Goal: Transaction & Acquisition: Purchase product/service

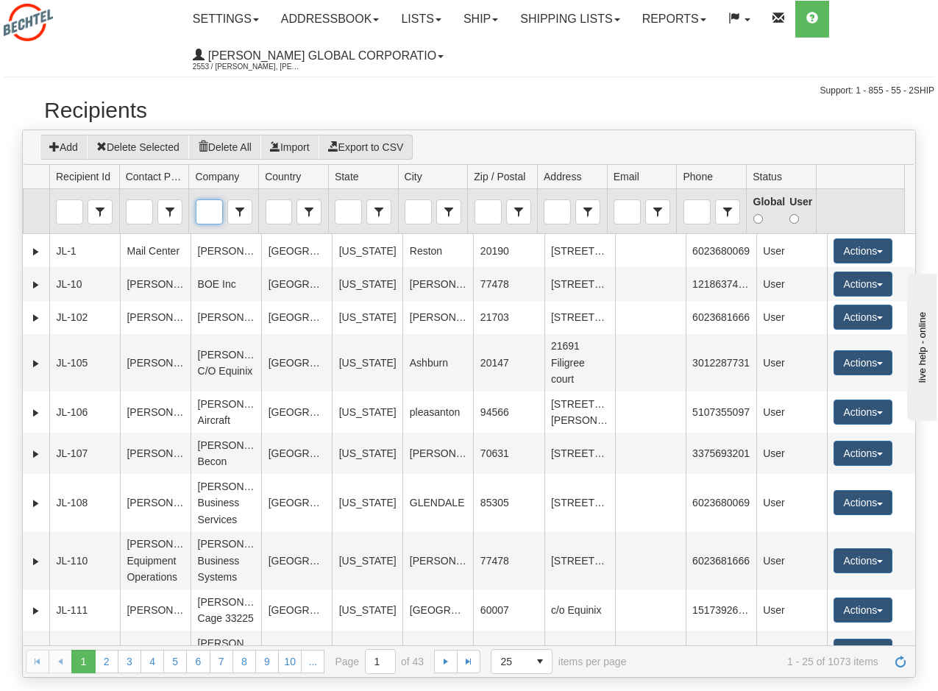
click at [207, 214] on input "Company" at bounding box center [209, 212] width 26 height 24
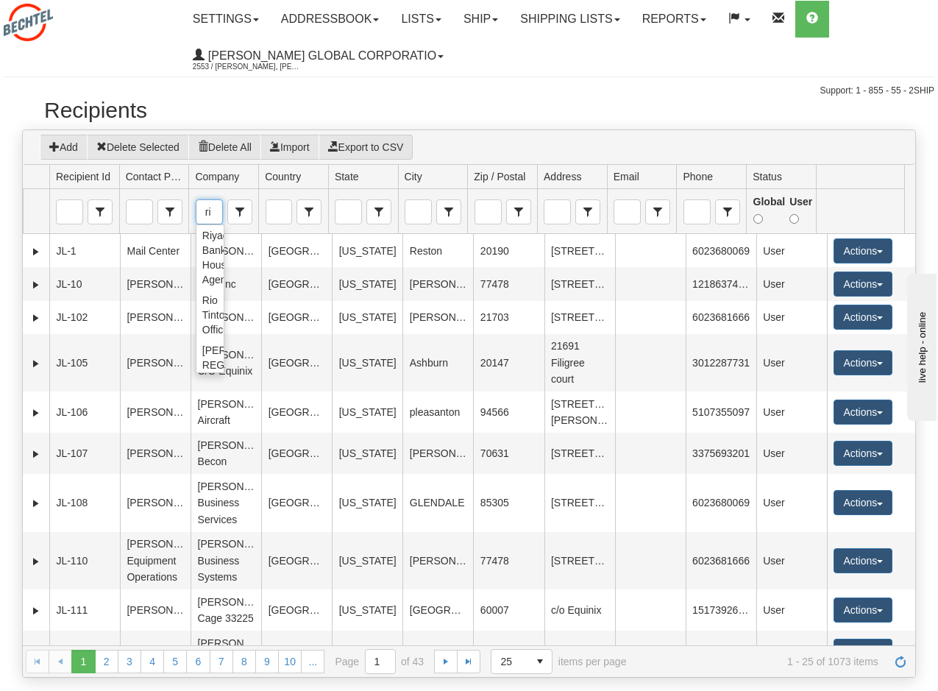
type input "ri"
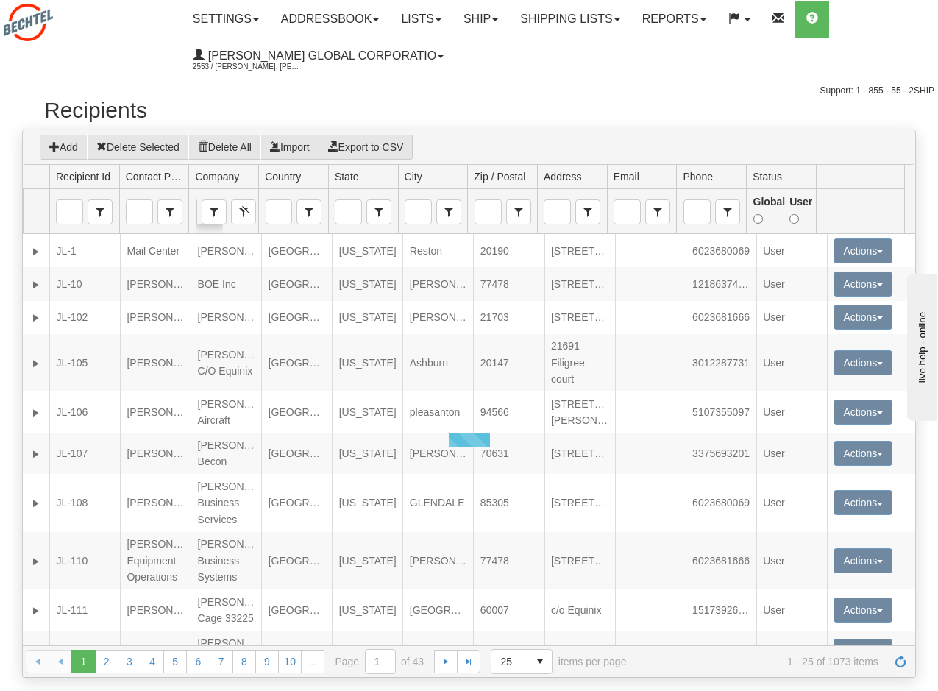
click at [457, 108] on h2 "Recipients" at bounding box center [468, 110] width 849 height 24
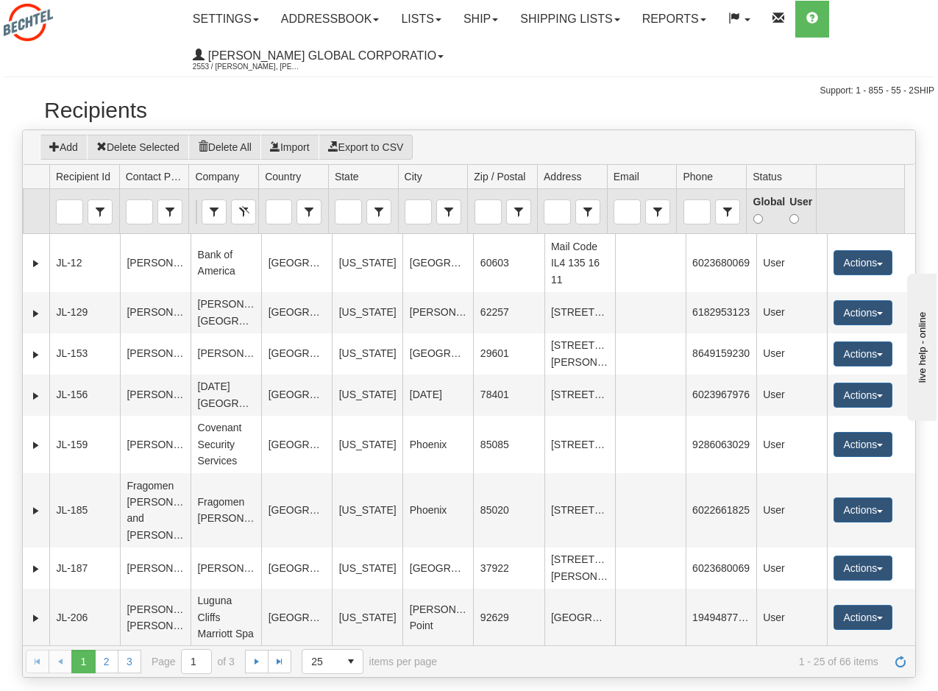
click at [137, 198] on td "Contains contains" at bounding box center [154, 211] width 70 height 45
click at [135, 210] on input "Contact Person" at bounding box center [140, 212] width 26 height 24
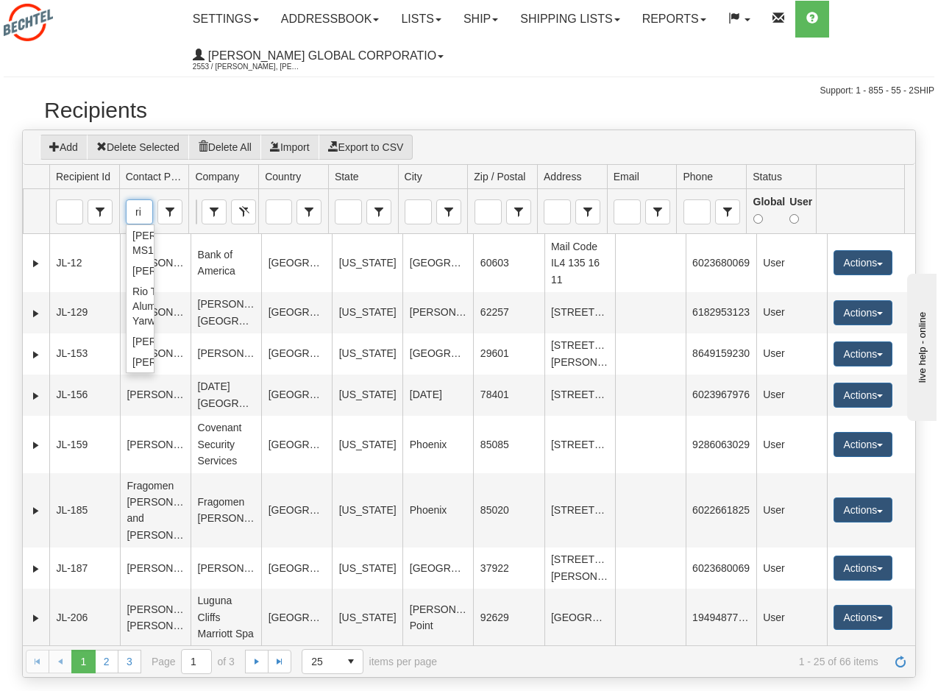
type input "ri"
click at [501, 95] on div "Support: 1 - 855 - 55 - 2SHIP" at bounding box center [469, 91] width 930 height 13
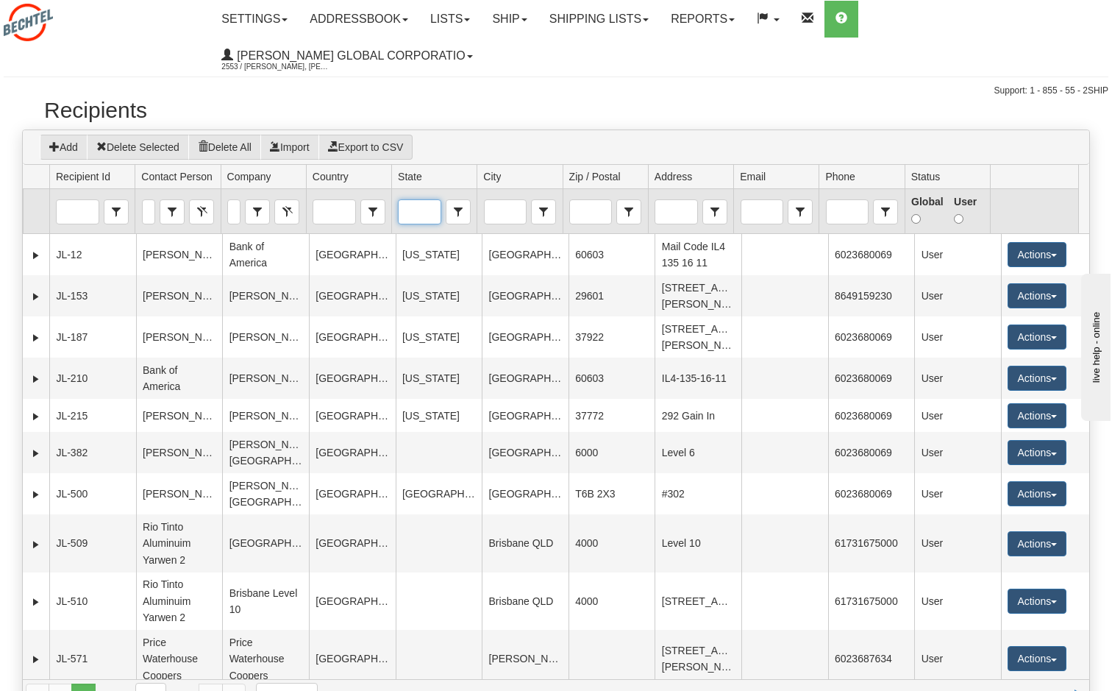
click at [413, 200] on input "State" at bounding box center [419, 212] width 41 height 24
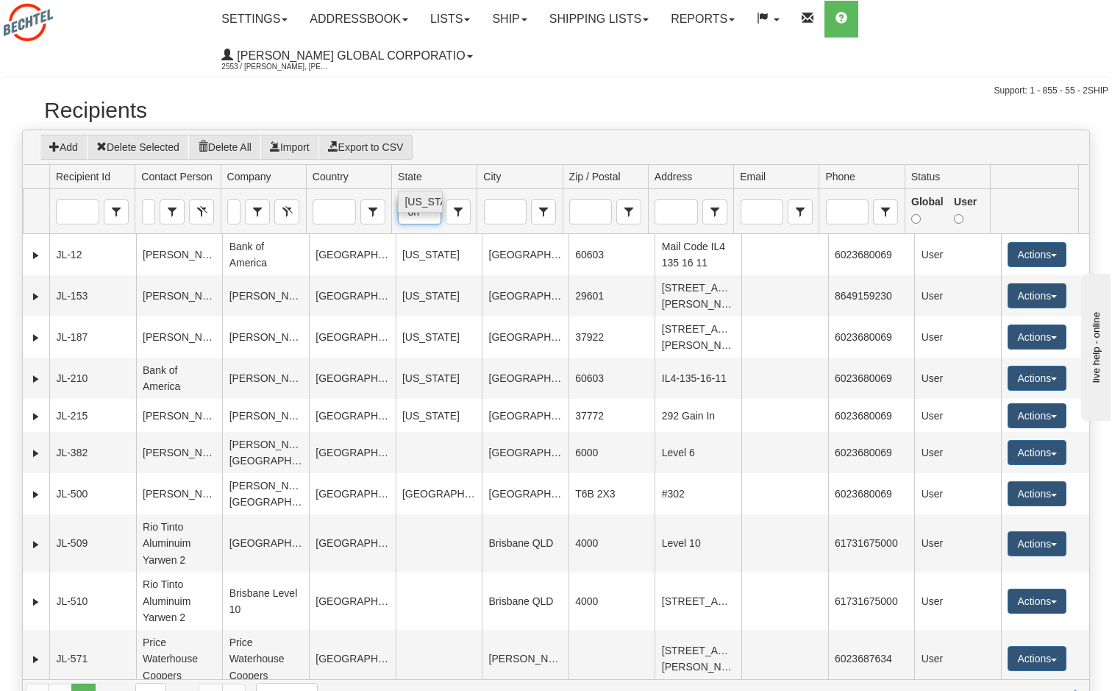
click at [417, 196] on span "[US_STATE]" at bounding box center [433, 201] width 57 height 15
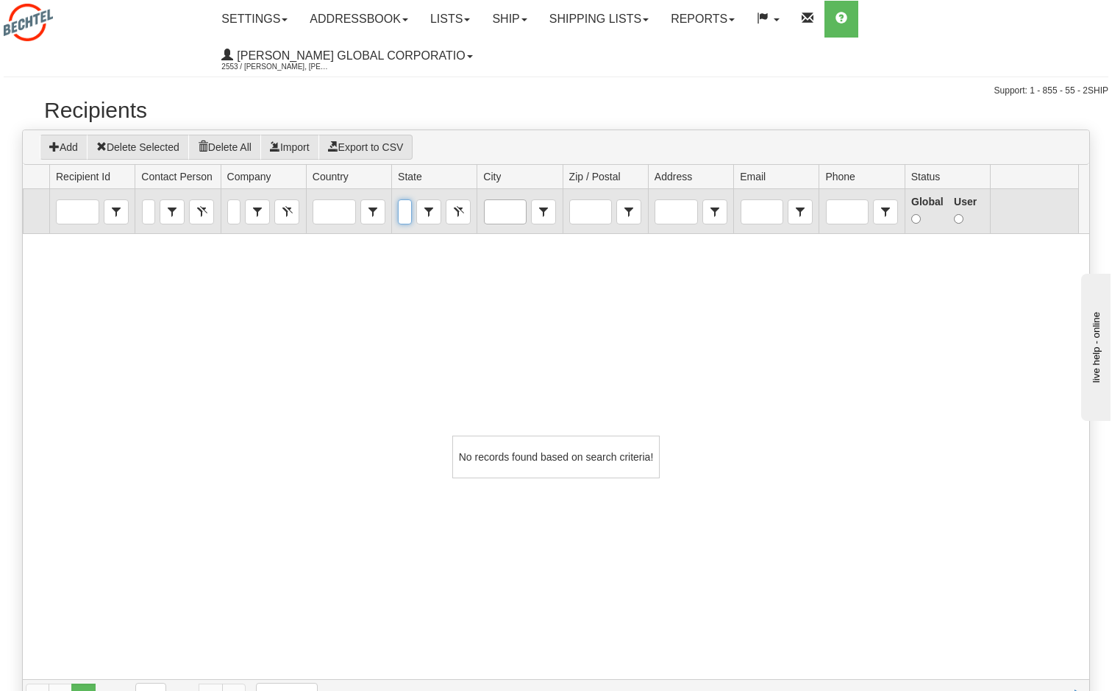
type input "[US_STATE]"
click at [510, 200] on input "City" at bounding box center [505, 212] width 41 height 24
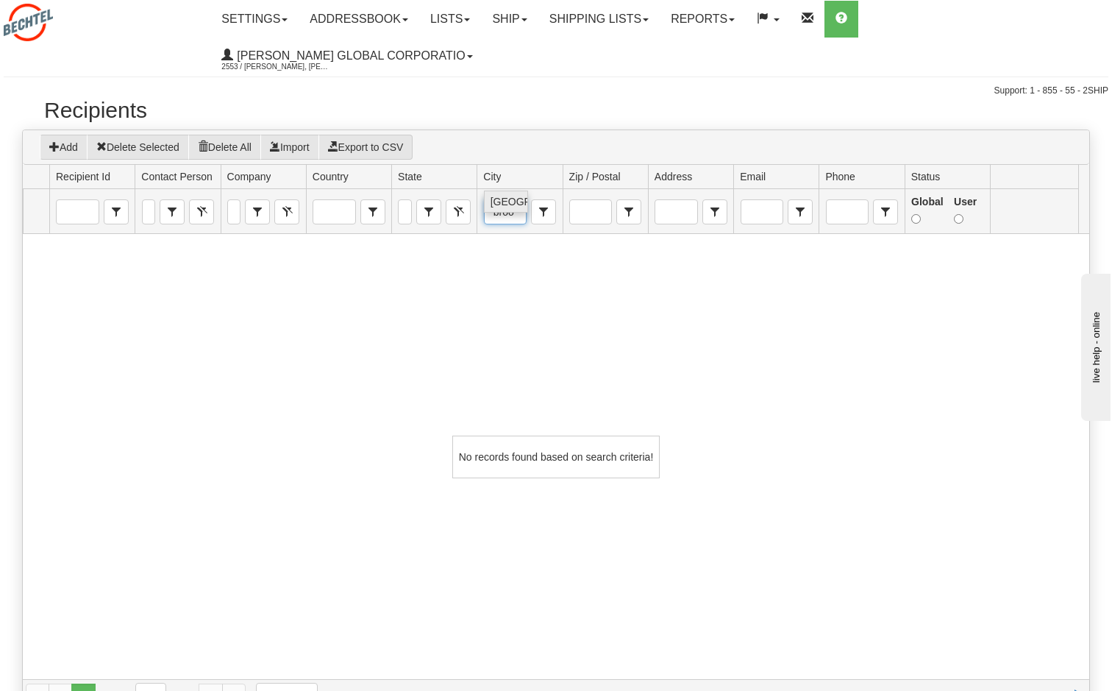
click at [507, 194] on span "[GEOGRAPHIC_DATA]" at bounding box center [544, 201] width 107 height 15
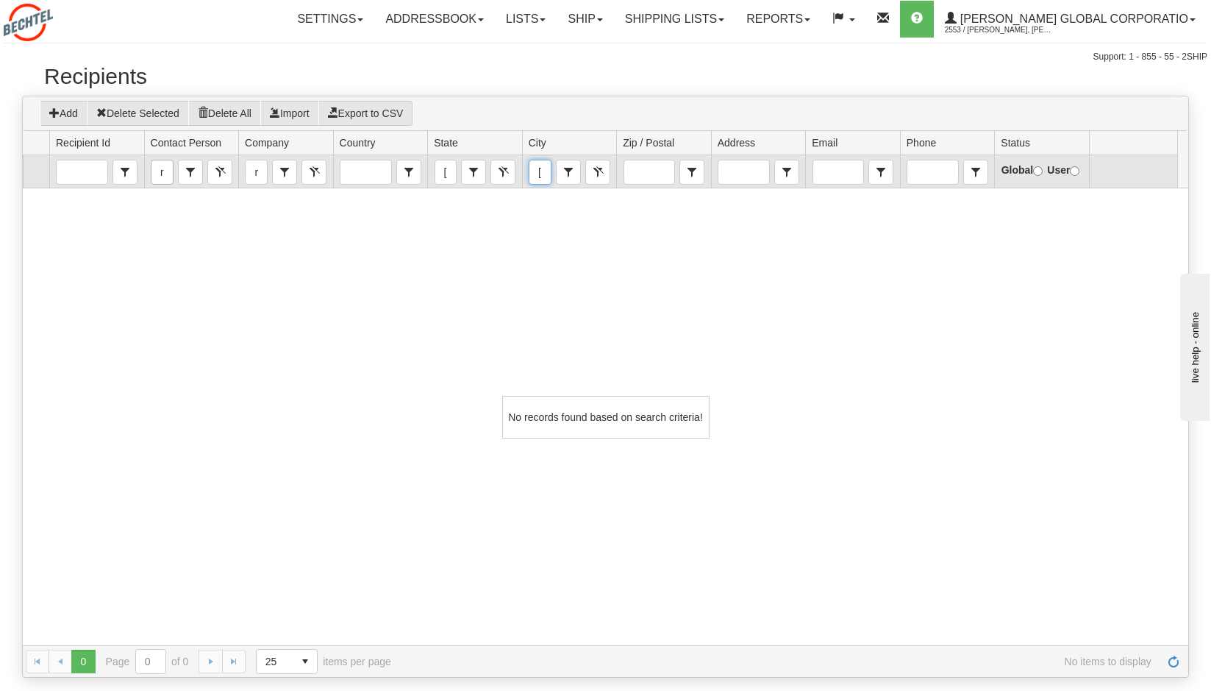
type input "[GEOGRAPHIC_DATA]"
click at [161, 170] on input "ri" at bounding box center [162, 172] width 21 height 24
drag, startPoint x: 165, startPoint y: 171, endPoint x: 150, endPoint y: 171, distance: 14.7
click at [151, 171] on span "ri" at bounding box center [162, 172] width 23 height 25
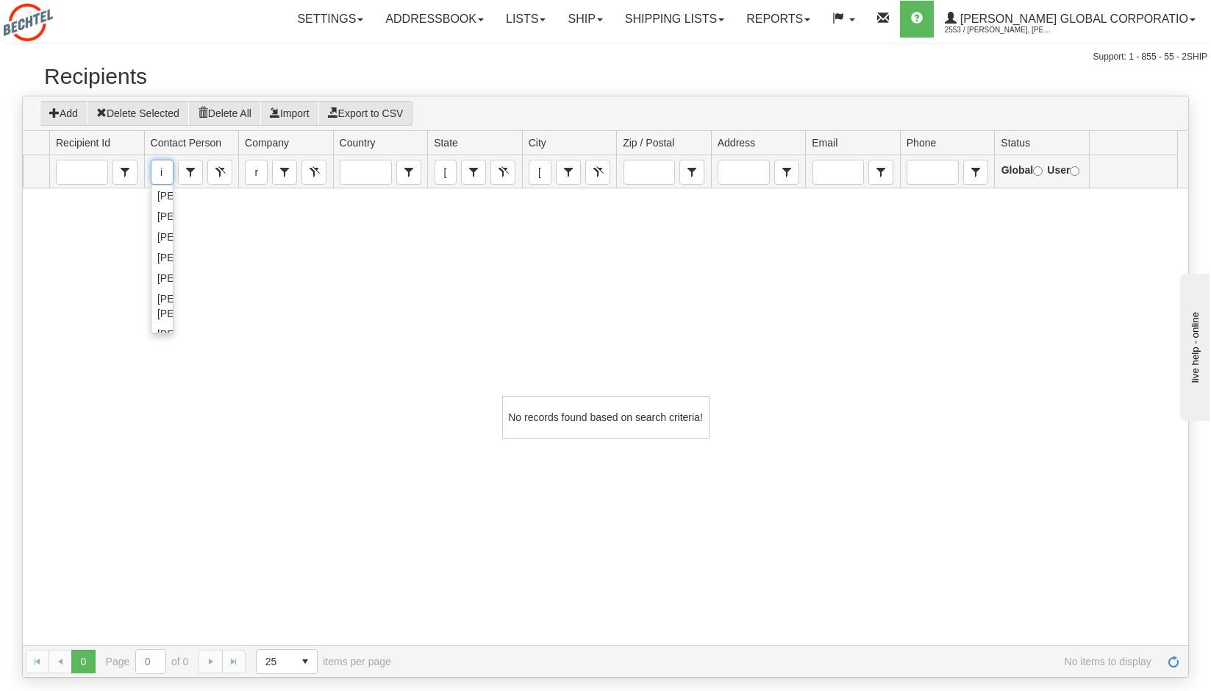
type input "i"
click at [209, 248] on div "Loading... No records found based on search criteria!" at bounding box center [606, 416] width 1166 height 457
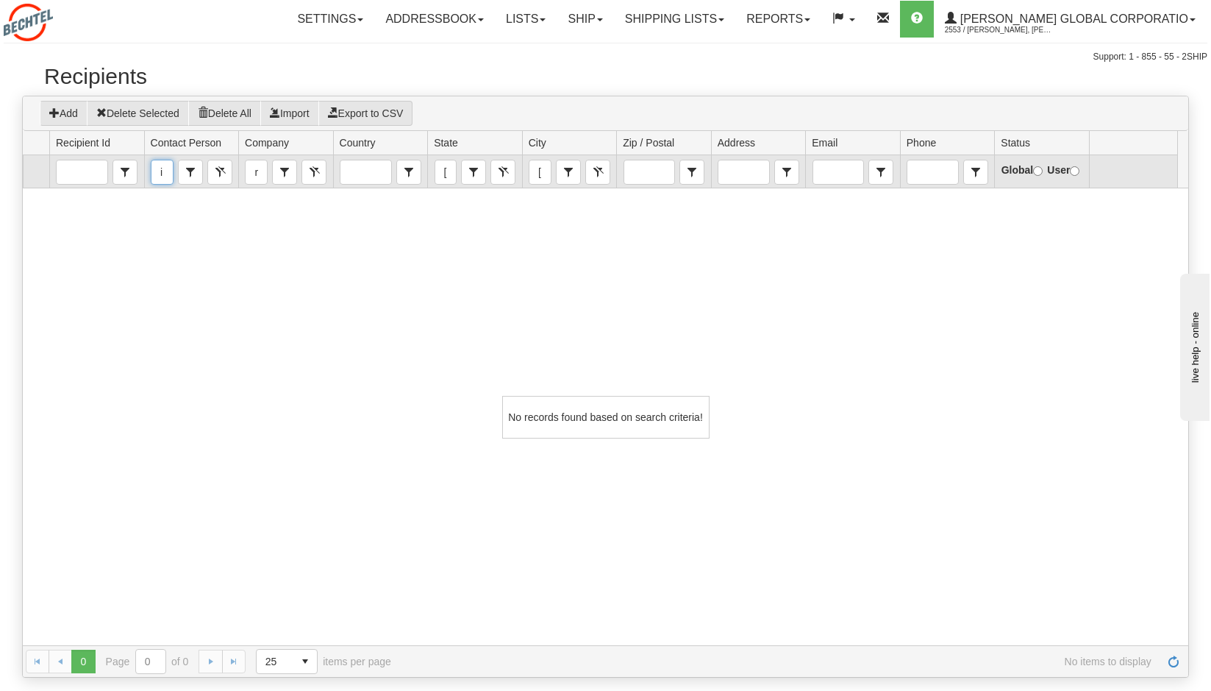
drag, startPoint x: 163, startPoint y: 172, endPoint x: 152, endPoint y: 171, distance: 11.1
click at [152, 171] on input "i" at bounding box center [162, 172] width 21 height 24
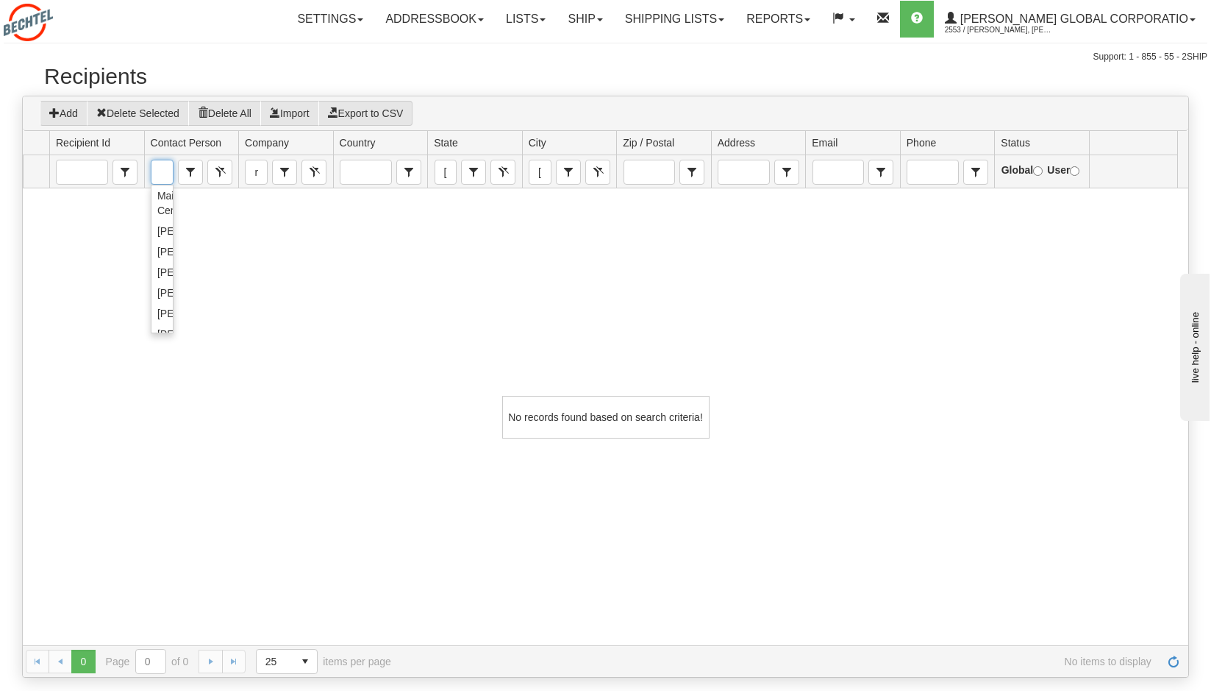
click at [269, 275] on div "No records found based on search criteria!" at bounding box center [606, 416] width 1166 height 457
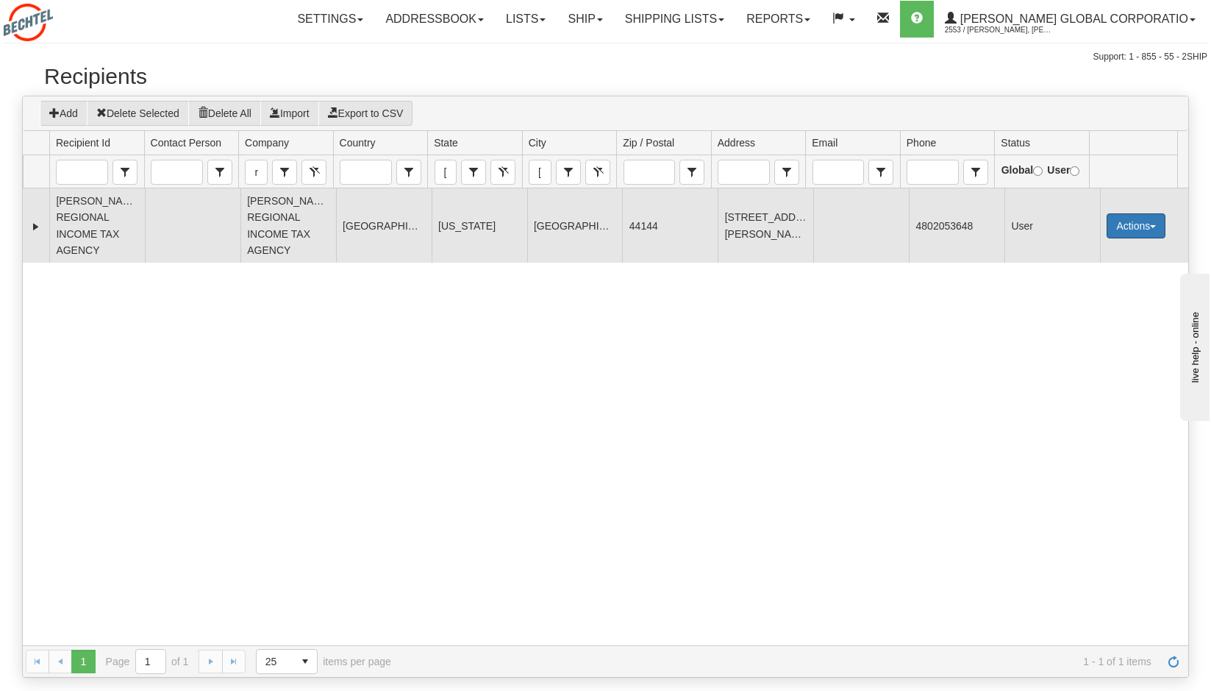
click at [575, 215] on button "Actions" at bounding box center [1136, 225] width 59 height 25
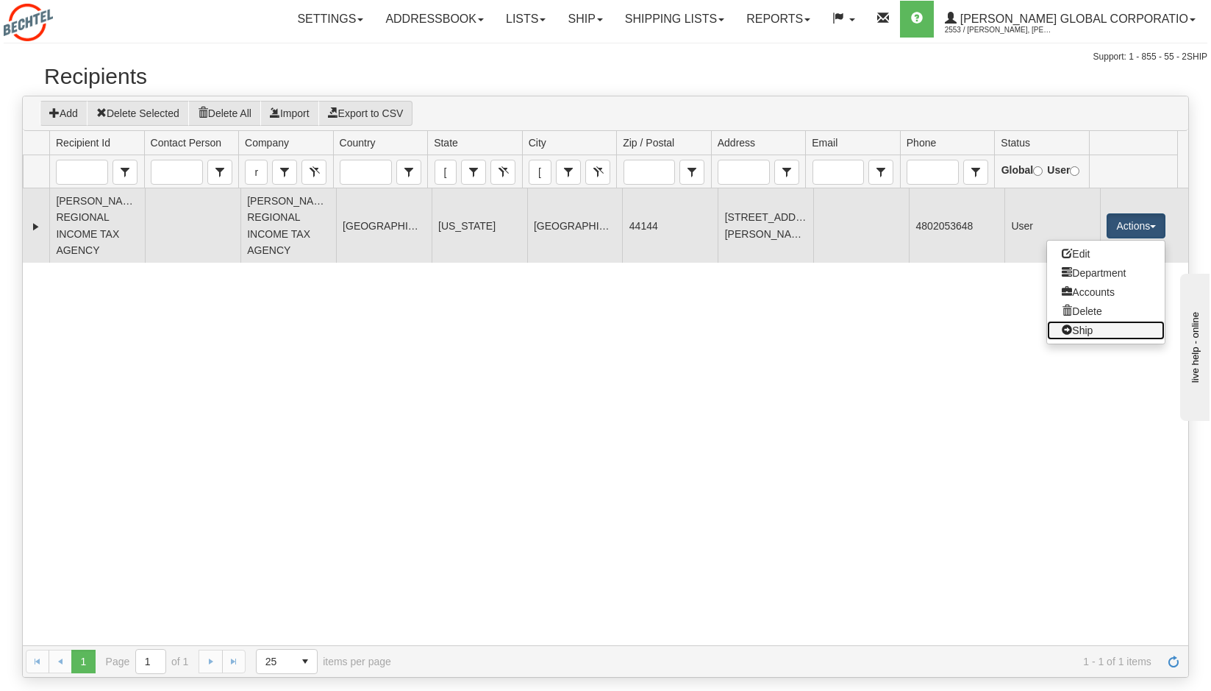
click at [575, 324] on link "Ship" at bounding box center [1106, 330] width 118 height 19
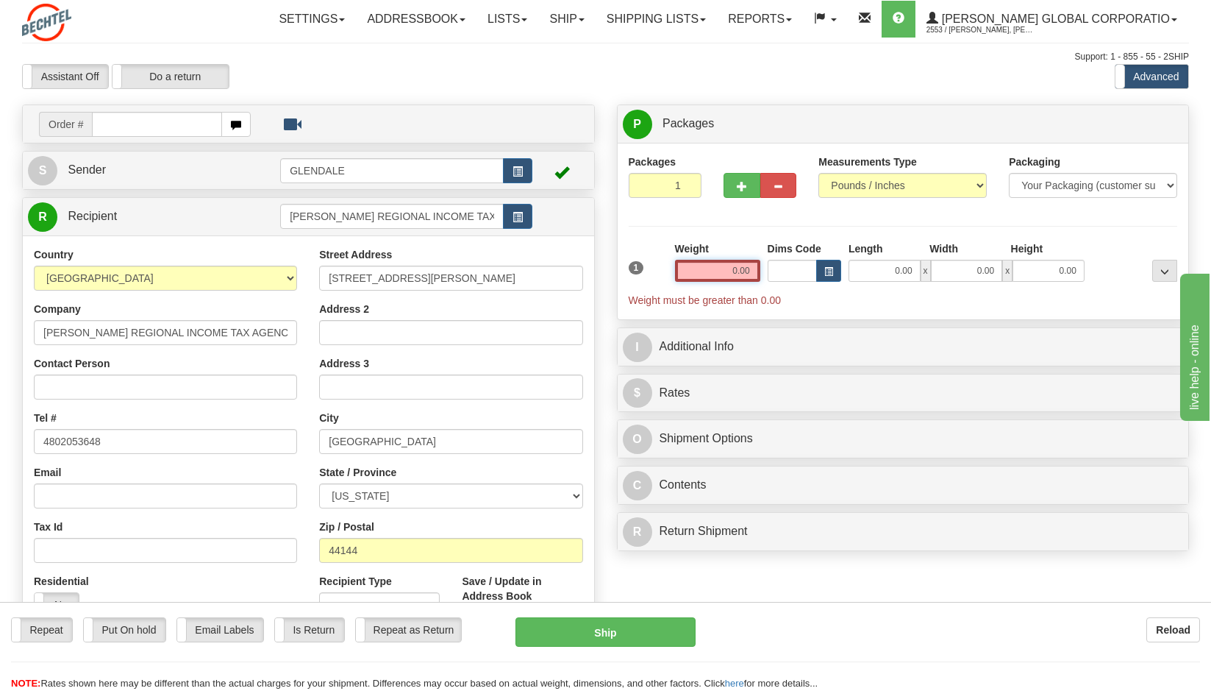
drag, startPoint x: 758, startPoint y: 266, endPoint x: 689, endPoint y: 271, distance: 68.6
click at [699, 271] on input "0.00" at bounding box center [717, 271] width 85 height 22
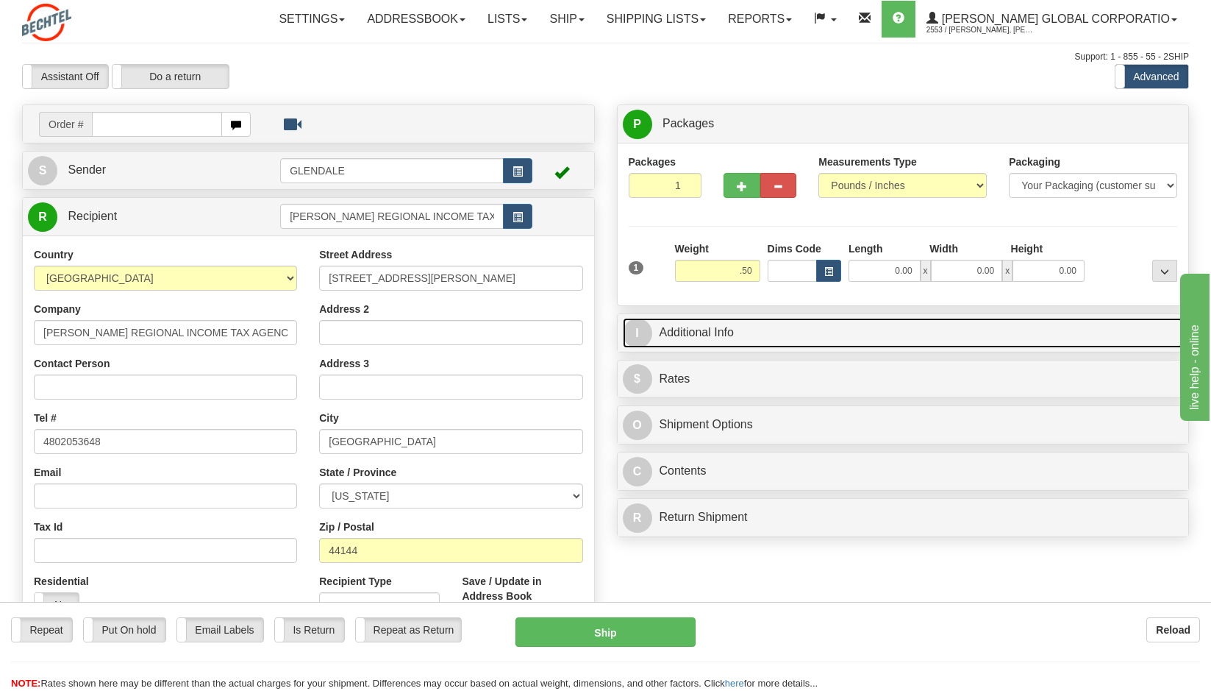
type input "0.50"
click at [690, 332] on link "I Additional Info" at bounding box center [903, 333] width 561 height 30
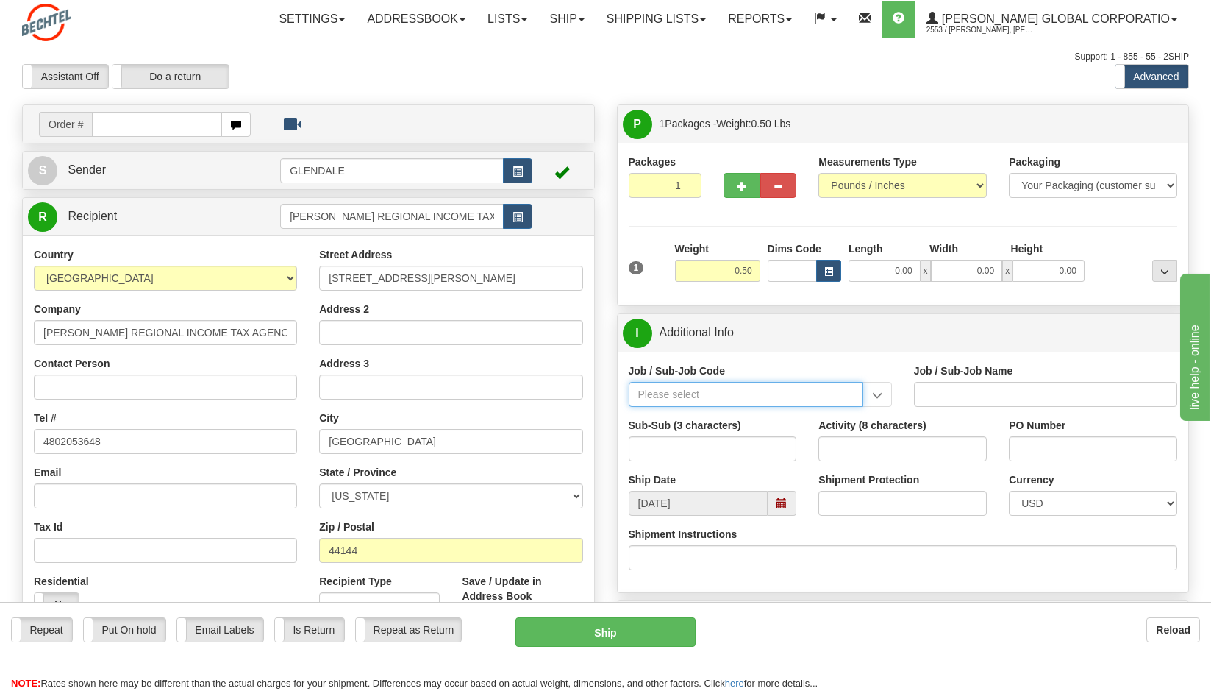
click at [648, 391] on input "Job / Sub-Job Code" at bounding box center [746, 394] width 235 height 25
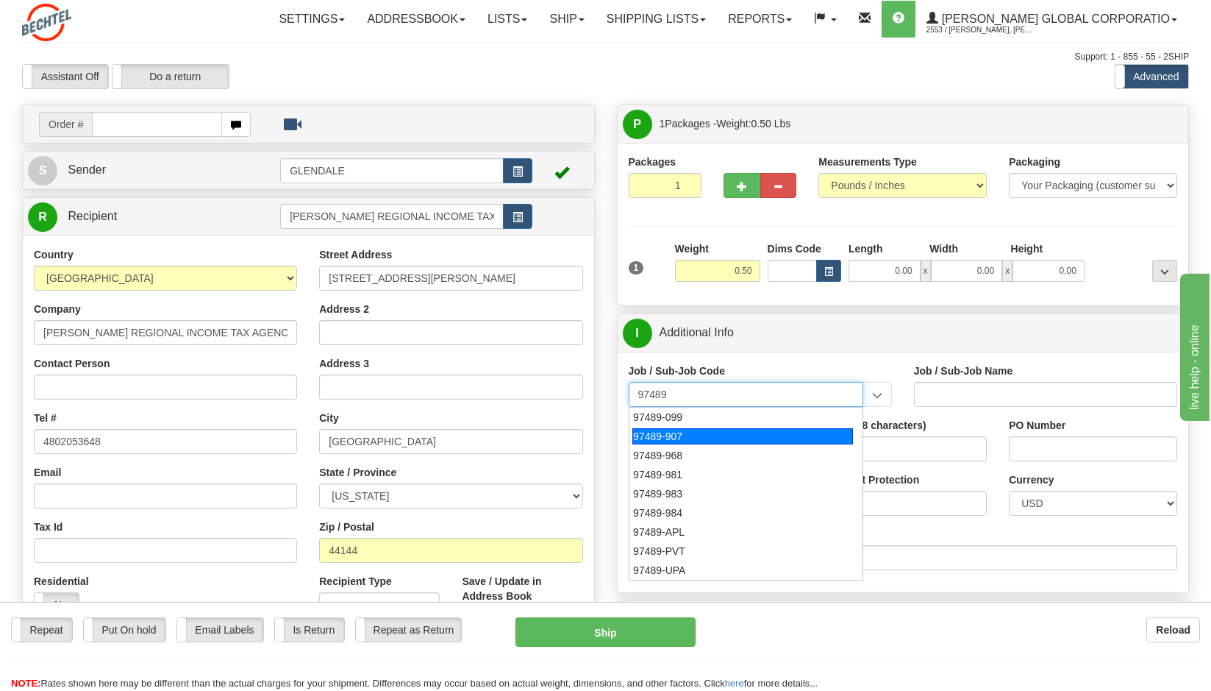
click at [651, 435] on div "97489-907" at bounding box center [743, 436] width 221 height 16
type input "97489-907"
type input "PAYROLL TAX - PAYROLL TAX COMPLIANCE"
type input "97489-907"
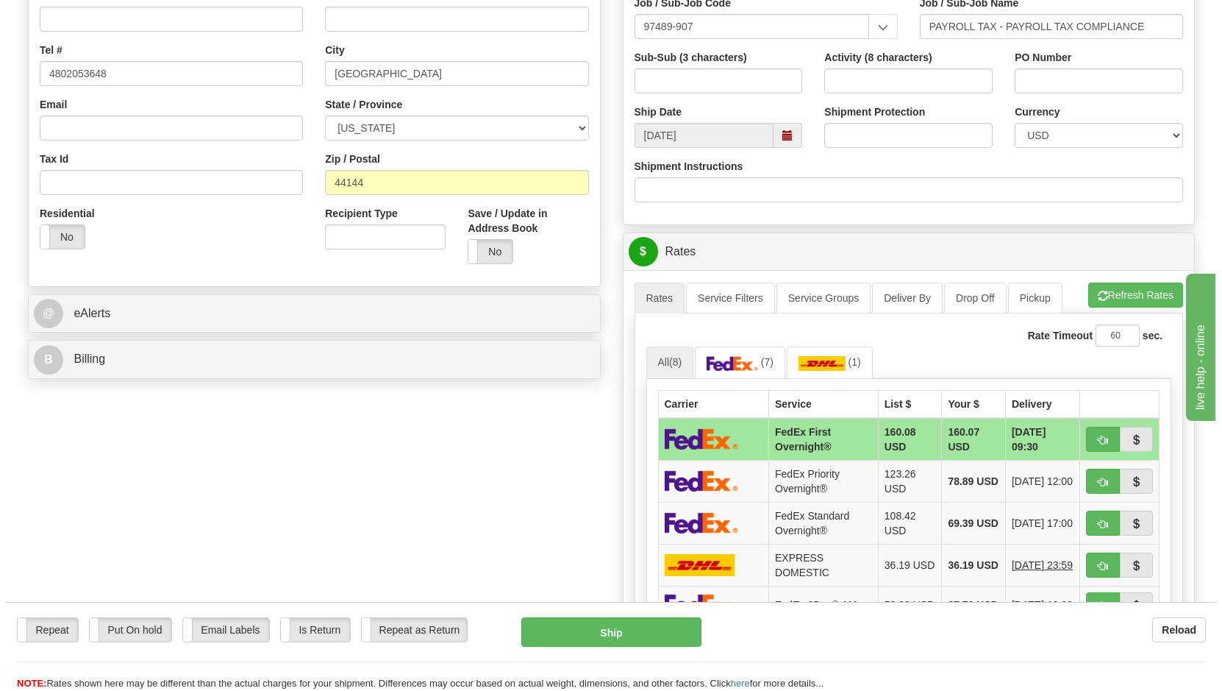
scroll to position [515, 0]
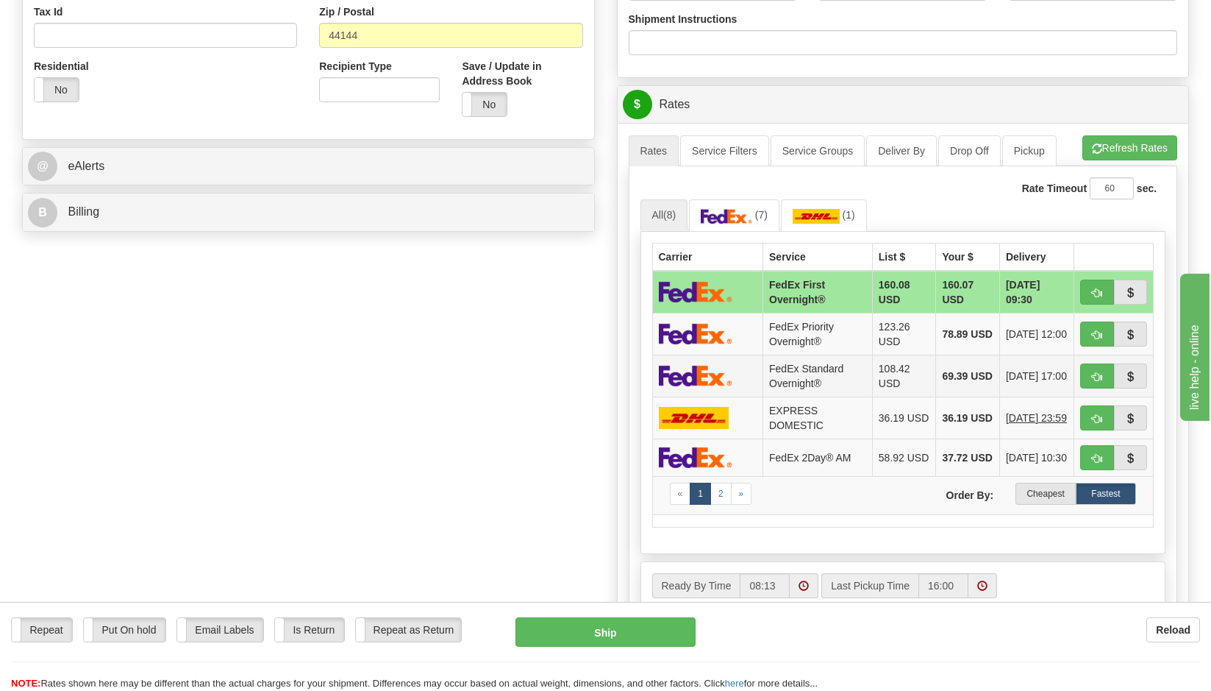
click at [704, 374] on img at bounding box center [696, 375] width 74 height 21
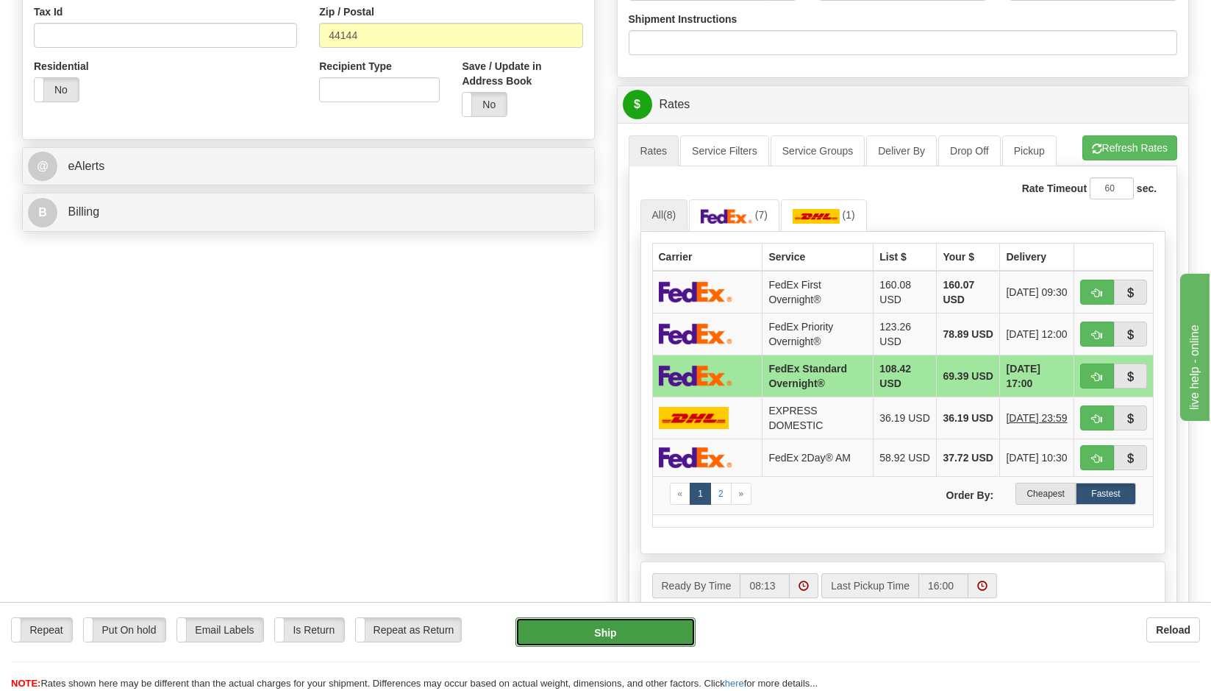
click at [582, 630] on button "Ship" at bounding box center [605, 631] width 179 height 29
type input "05"
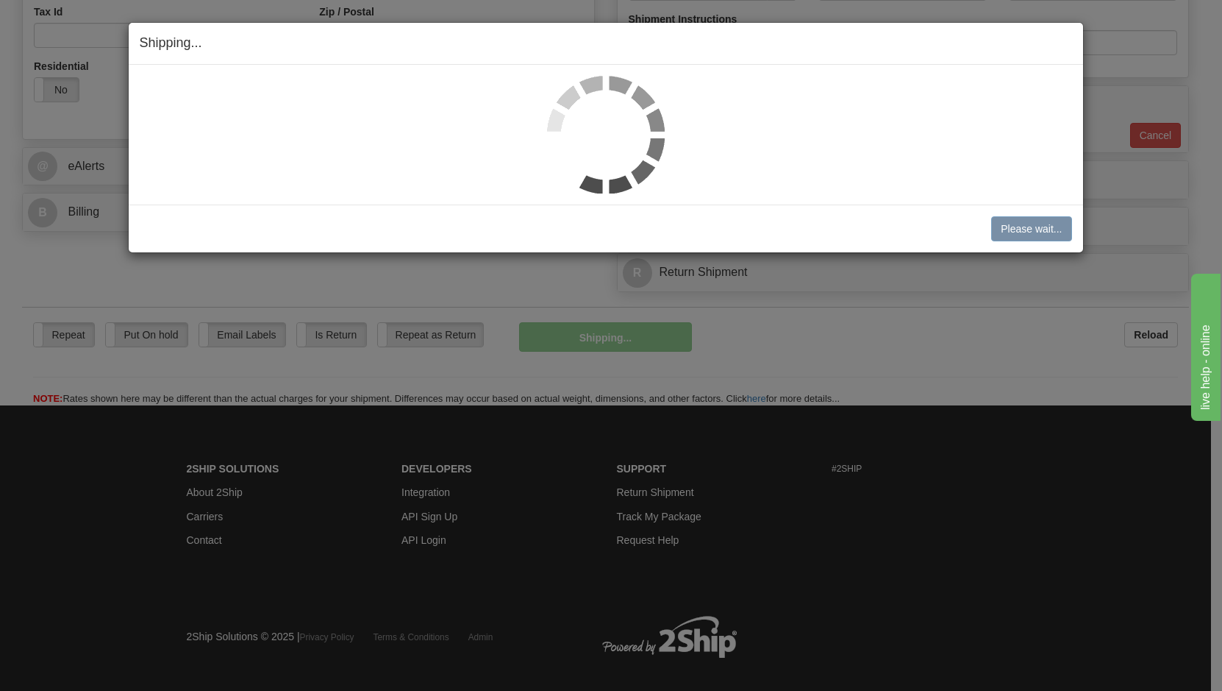
scroll to position [510, 0]
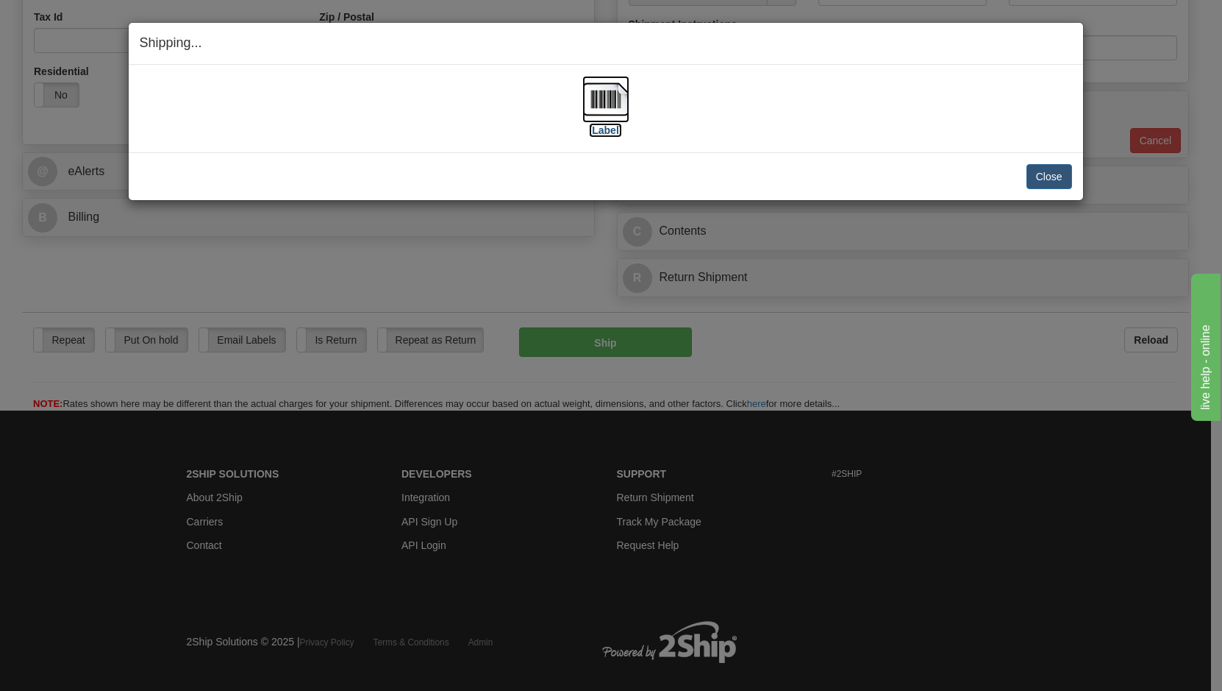
click at [606, 102] on img at bounding box center [605, 99] width 47 height 47
